Goal: Ask a question: Seek information or help from site administrators or community

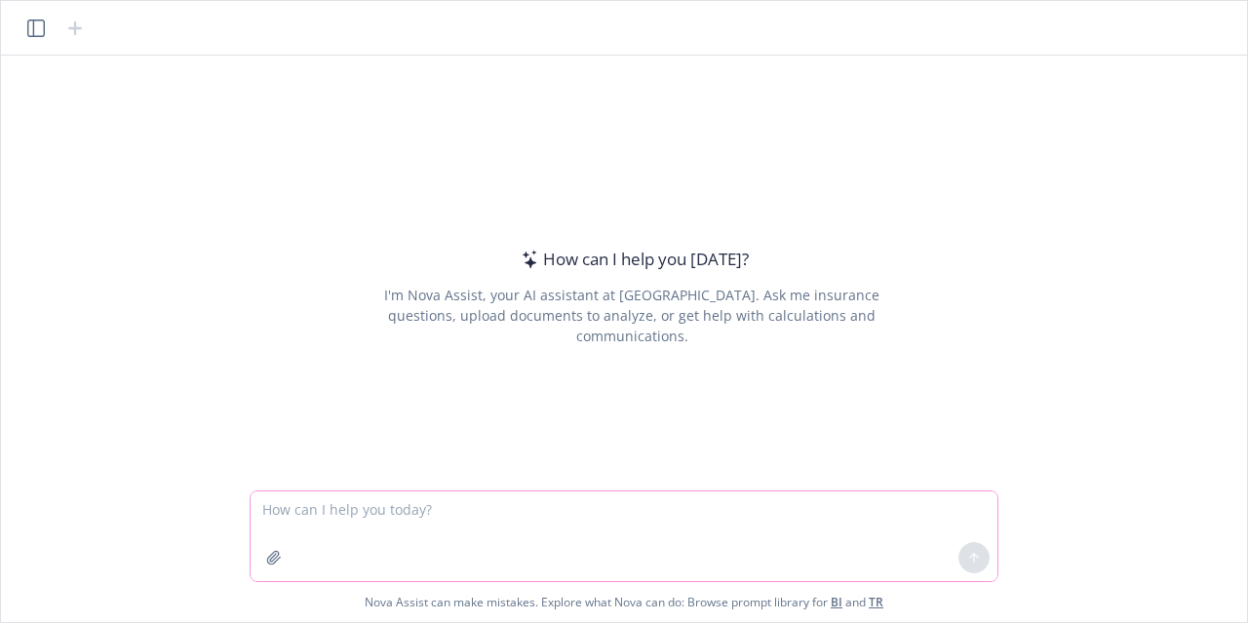
click at [268, 565] on icon "button" at bounding box center [274, 558] width 16 height 16
click at [428, 516] on textarea at bounding box center [624, 536] width 747 height 90
click at [834, 517] on textarea at bounding box center [624, 536] width 747 height 90
click at [764, 548] on textarea at bounding box center [624, 536] width 747 height 90
click at [877, 602] on link "TR" at bounding box center [876, 602] width 15 height 17
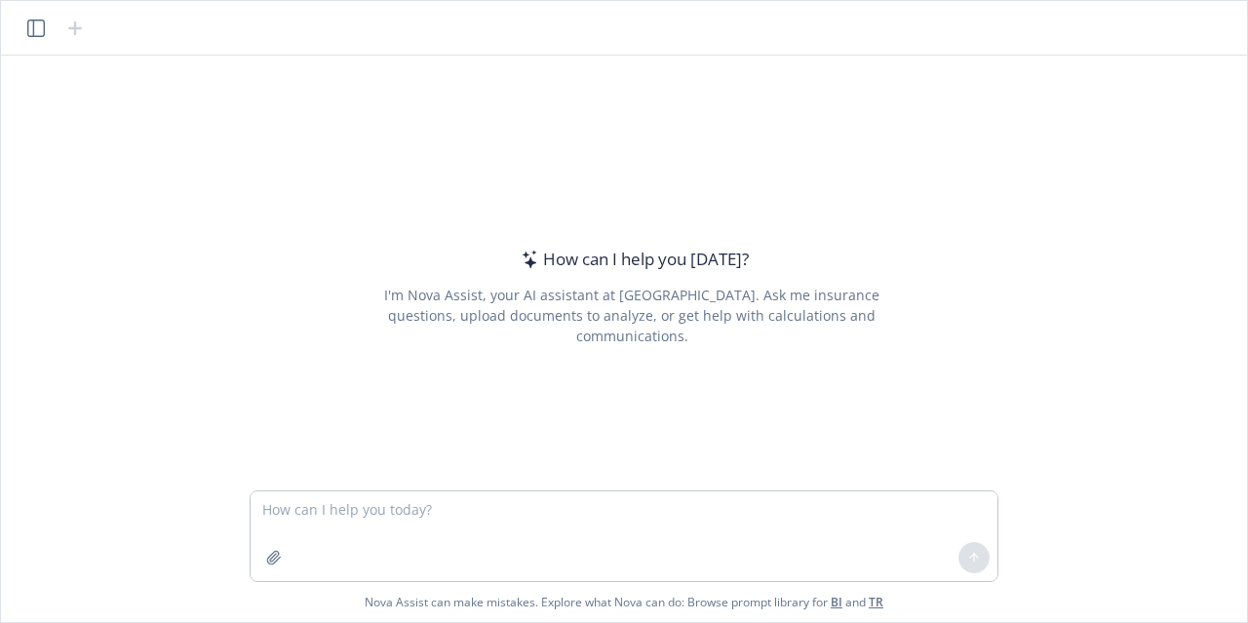
click at [879, 605] on link "TR" at bounding box center [876, 602] width 15 height 17
click at [961, 391] on div "How can I help you [DATE]? I'm Nova Assist, your AI assistant at Newfront. Ask …" at bounding box center [631, 296] width 749 height 294
click at [502, 544] on textarea at bounding box center [624, 536] width 747 height 90
click at [359, 502] on textarea at bounding box center [624, 536] width 747 height 90
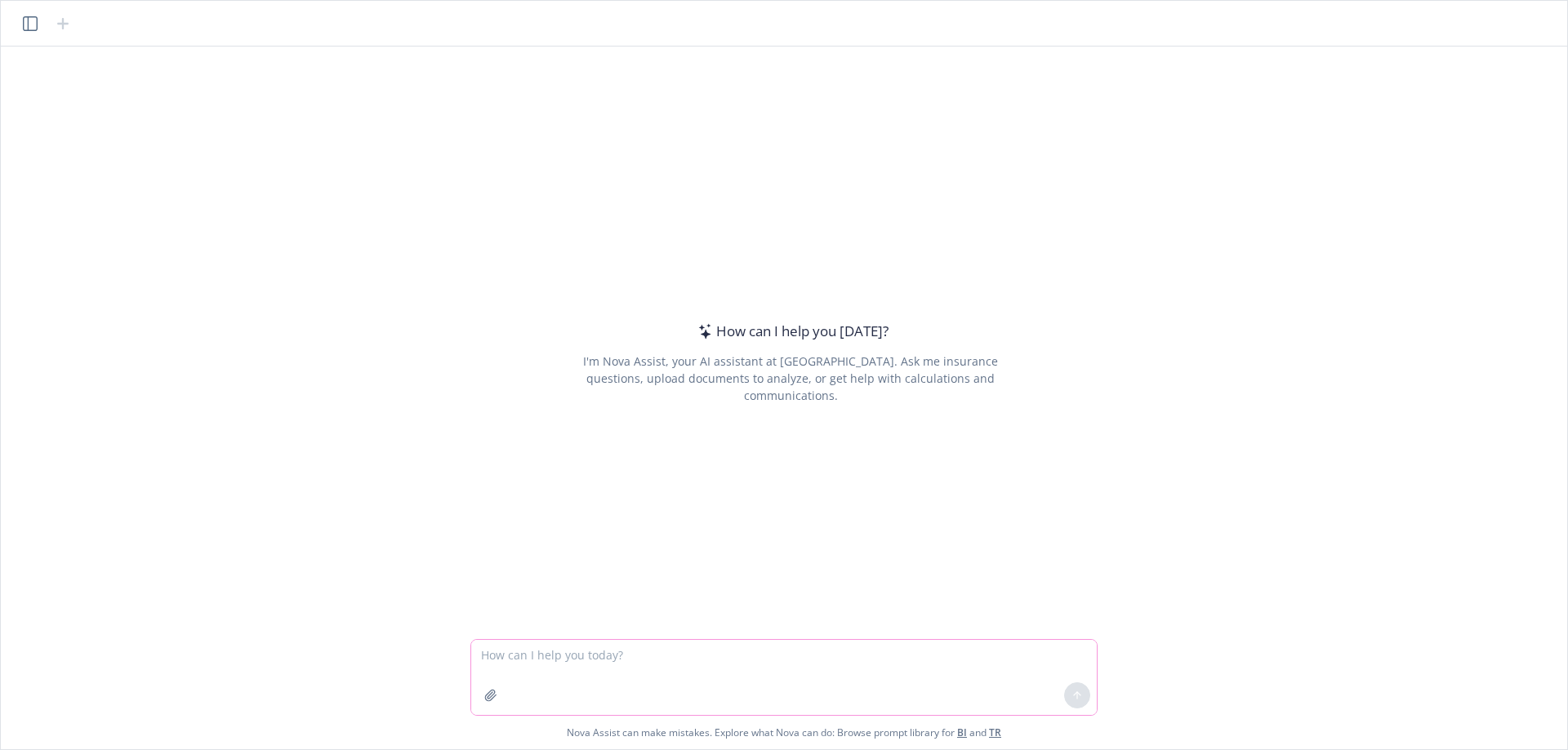
click at [524, 521] on textarea at bounding box center [784, 677] width 626 height 75
